Goal: Information Seeking & Learning: Learn about a topic

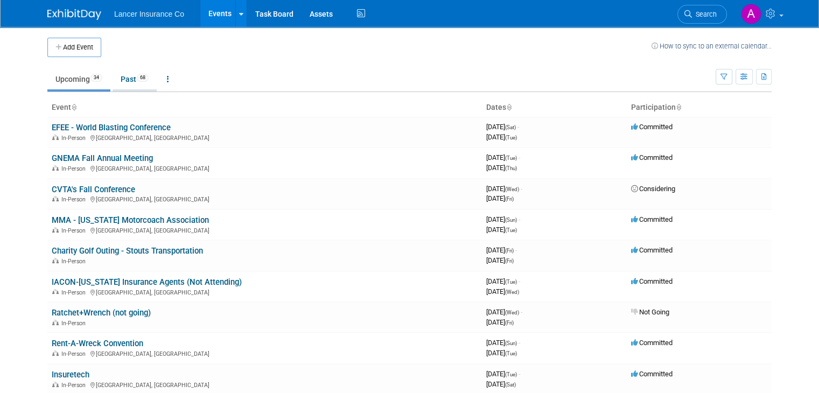
click at [123, 80] on link "Past 68" at bounding box center [134, 79] width 44 height 20
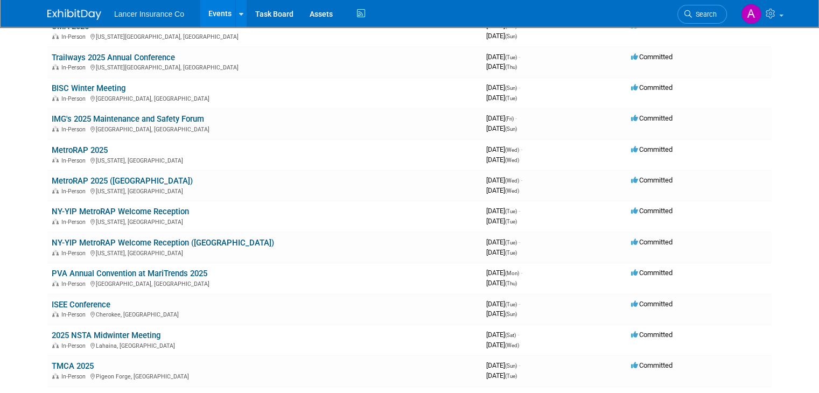
scroll to position [1615, 0]
click at [85, 299] on link "ISEE Conference" at bounding box center [81, 304] width 59 height 10
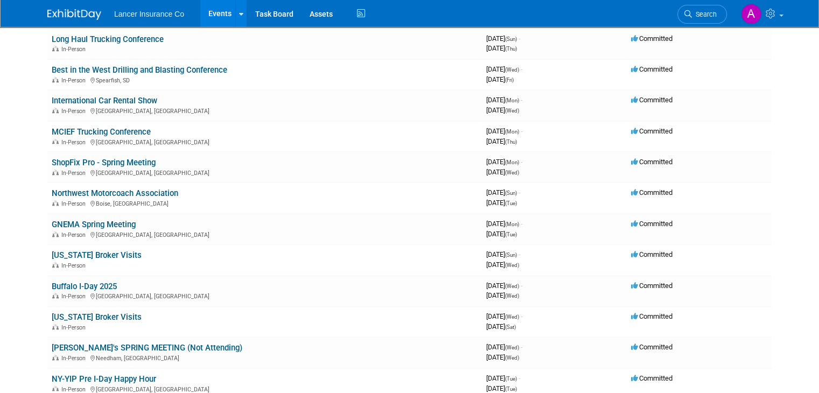
scroll to position [1130, 0]
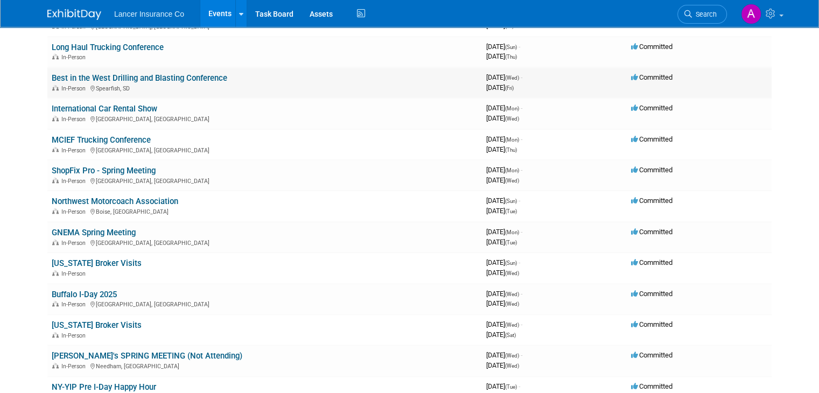
click at [189, 73] on link "Best in the West Drilling and Blasting Conference" at bounding box center [139, 78] width 175 height 10
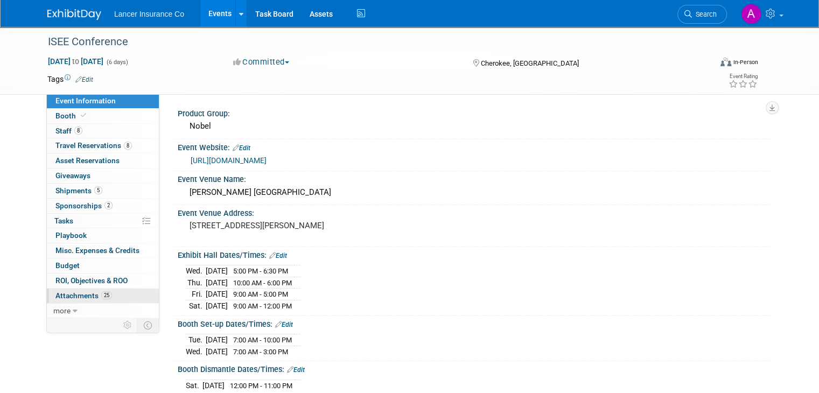
click at [82, 295] on span "Attachments 25" at bounding box center [83, 295] width 57 height 9
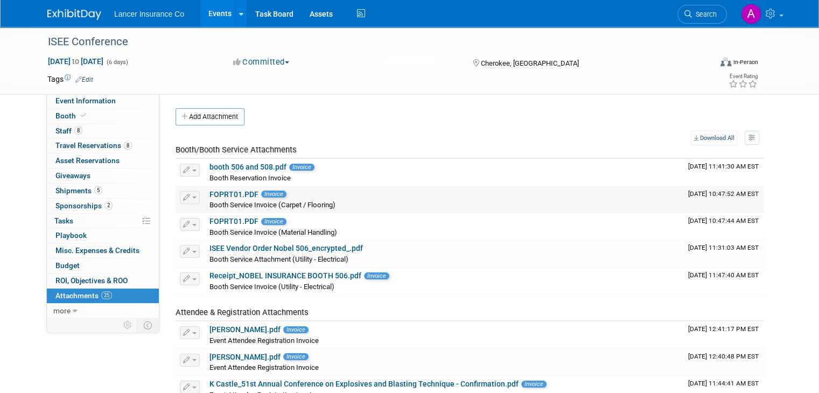
click at [227, 194] on link "FOPRT01.PDF" at bounding box center [233, 194] width 49 height 9
click at [297, 245] on link "ISEE Vendor Order Nobel 506_encrypted_.pdf" at bounding box center [285, 248] width 153 height 9
click at [222, 222] on link "FOPRT01.PDF" at bounding box center [233, 221] width 49 height 9
click at [239, 166] on link "booth 506 and 508.pdf" at bounding box center [247, 167] width 77 height 9
click at [66, 204] on span "Sponsorships 2" at bounding box center [83, 205] width 57 height 9
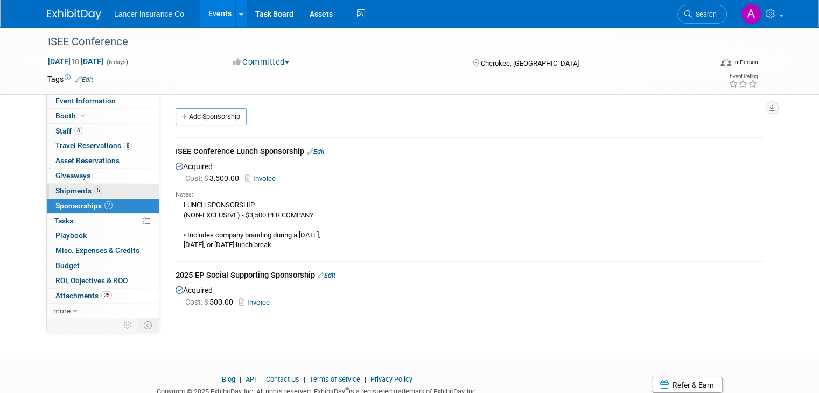
click at [68, 188] on span "Shipments 5" at bounding box center [78, 190] width 47 height 9
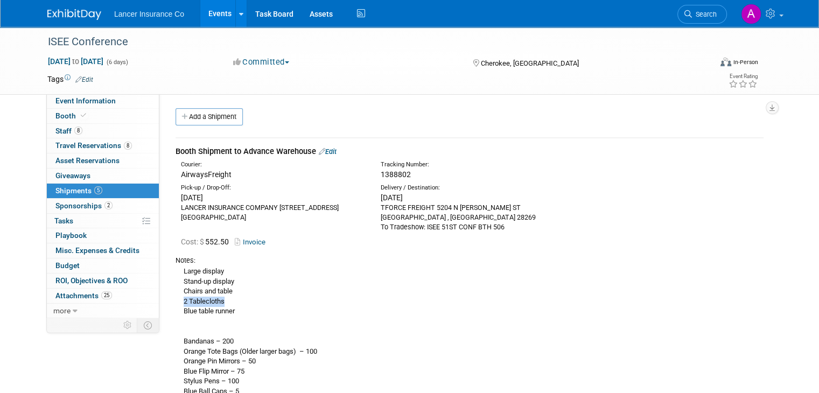
drag, startPoint x: 215, startPoint y: 300, endPoint x: 173, endPoint y: 302, distance: 42.0
click at [175, 302] on div "Large display Stand-up display Chairs and table 2 Tablecloths Blue table runner…" at bounding box center [469, 355] width 588 height 181
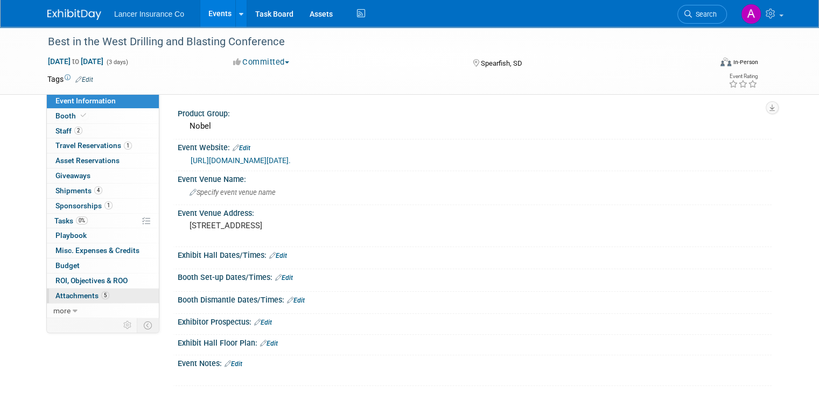
click at [76, 292] on span "Attachments 5" at bounding box center [82, 295] width 54 height 9
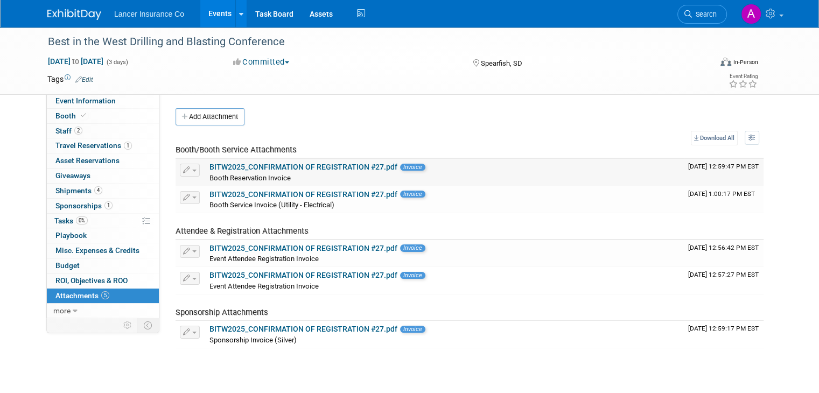
click at [344, 166] on link "BITW2025_CONFIRMATION OF REGISTRATION #27.pdf" at bounding box center [303, 167] width 188 height 9
click at [65, 203] on span "Sponsorships 1" at bounding box center [83, 205] width 57 height 9
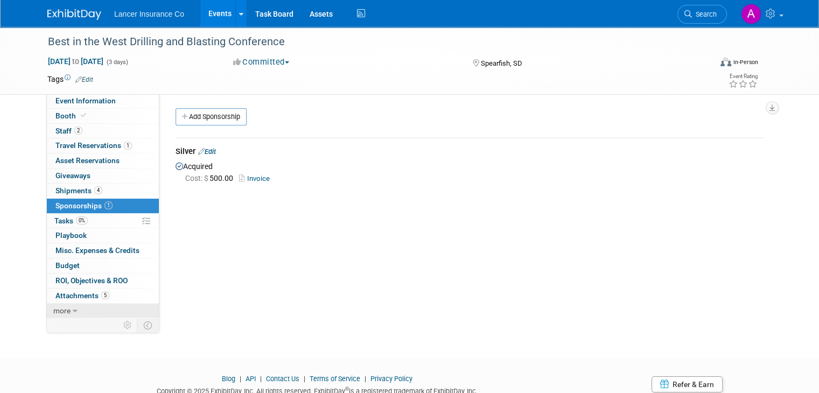
click at [73, 308] on icon at bounding box center [75, 311] width 5 height 8
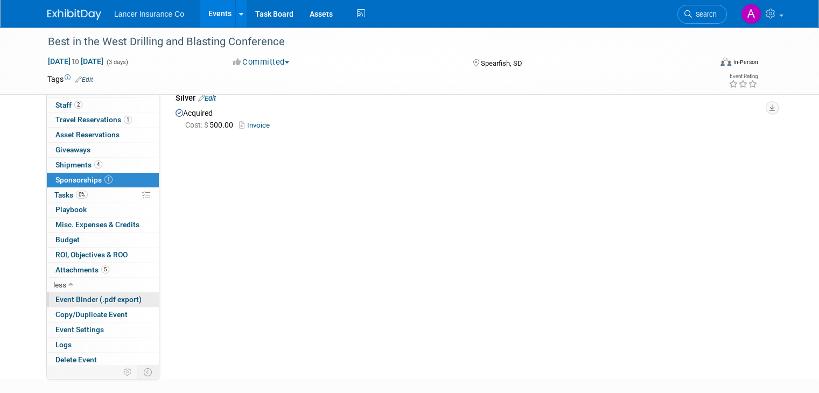
scroll to position [54, 0]
click at [69, 267] on span "Attachments 5" at bounding box center [82, 269] width 54 height 9
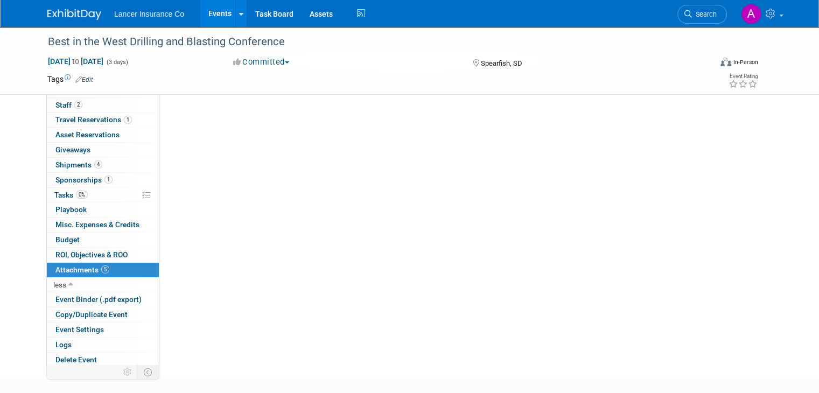
scroll to position [0, 0]
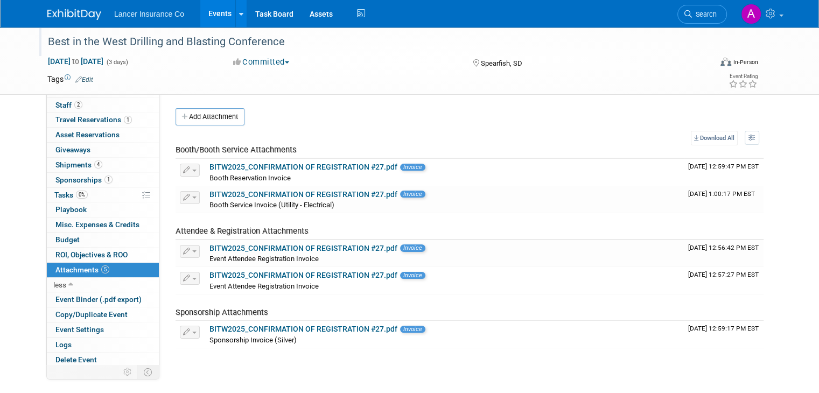
click at [325, 52] on div "Best in the West Drilling and Blasting Conference" at bounding box center [374, 44] width 661 height 18
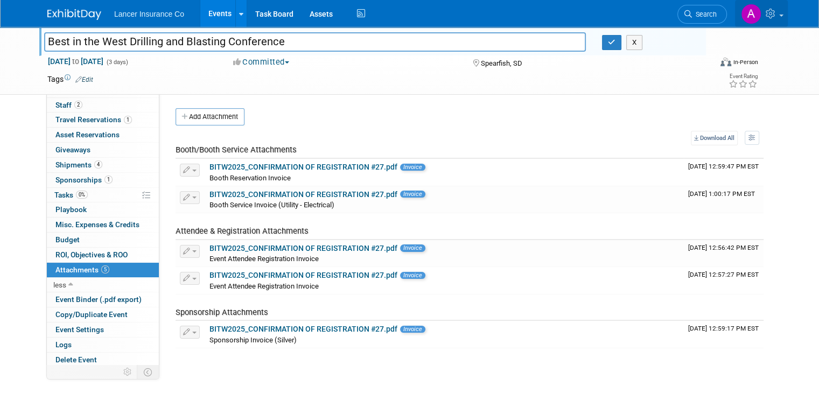
click at [778, 12] on icon at bounding box center [771, 14] width 12 height 10
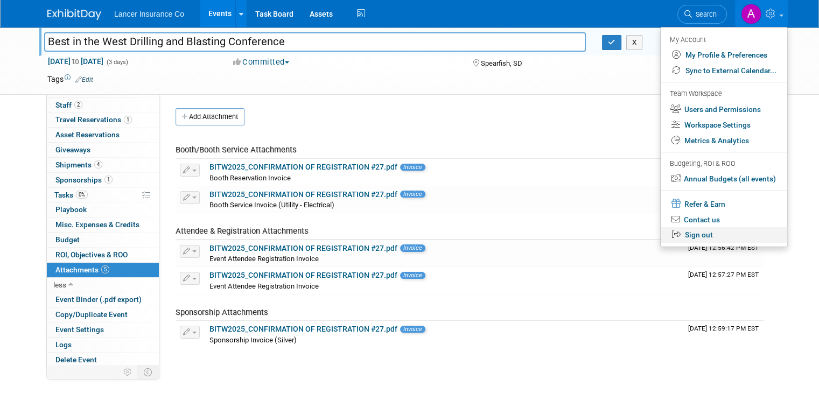
click at [718, 238] on link "Sign out" at bounding box center [723, 235] width 126 height 16
